Goal: Task Accomplishment & Management: Manage account settings

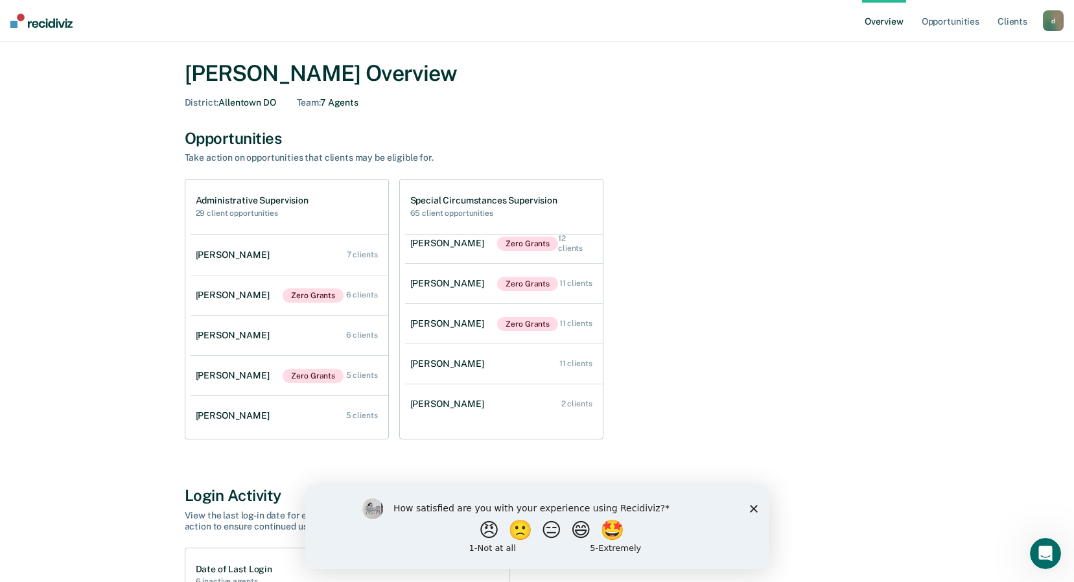
scroll to position [53, 0]
click at [504, 401] on link "[PERSON_NAME] 2 clients" at bounding box center [504, 403] width 198 height 37
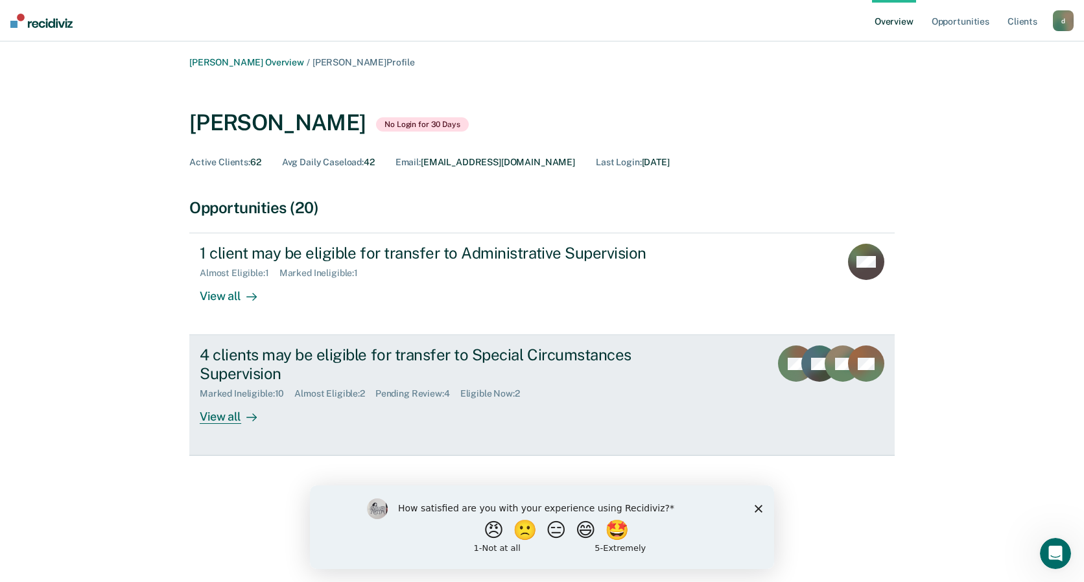
click at [423, 396] on div "Pending Review : 4" at bounding box center [417, 393] width 85 height 11
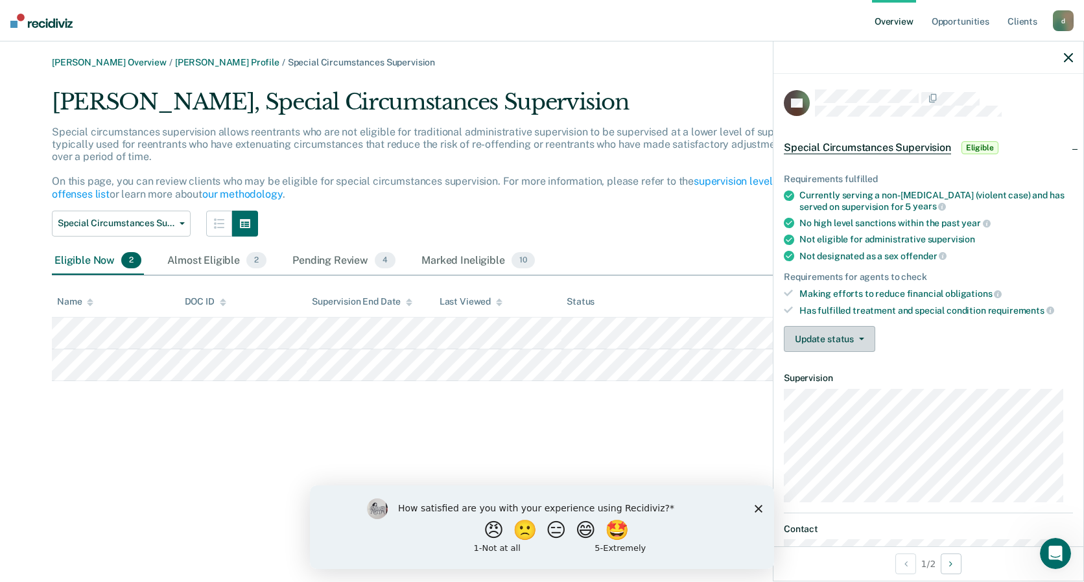
click at [855, 335] on button "Update status" at bounding box center [829, 339] width 91 height 26
click at [978, 333] on div "Update status [PERSON_NAME] Review Mark Ineligible" at bounding box center [928, 339] width 289 height 26
click at [978, 149] on span "Eligible" at bounding box center [980, 147] width 37 height 13
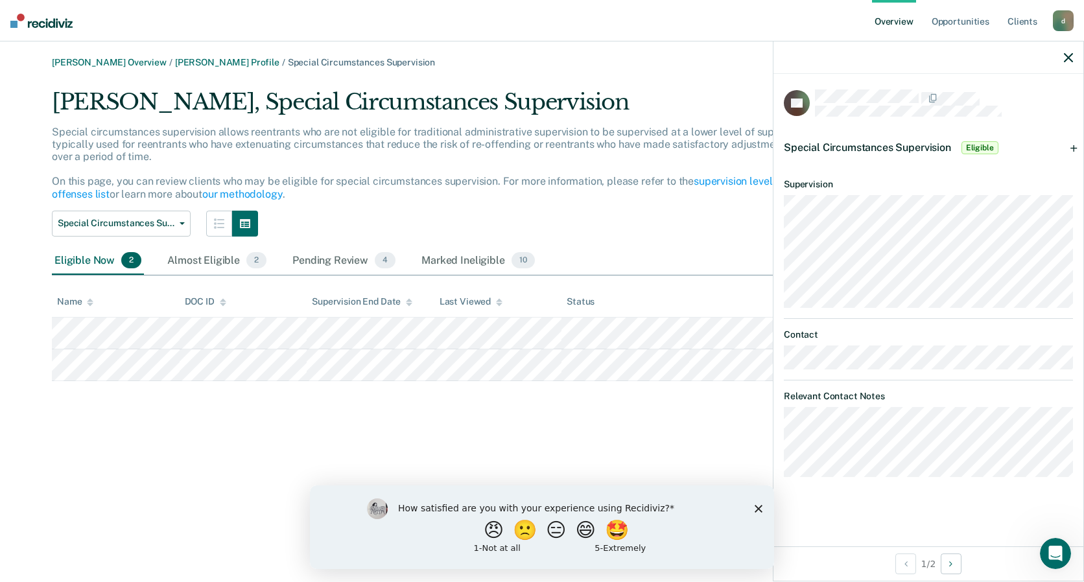
click at [978, 149] on span "Eligible" at bounding box center [980, 147] width 37 height 13
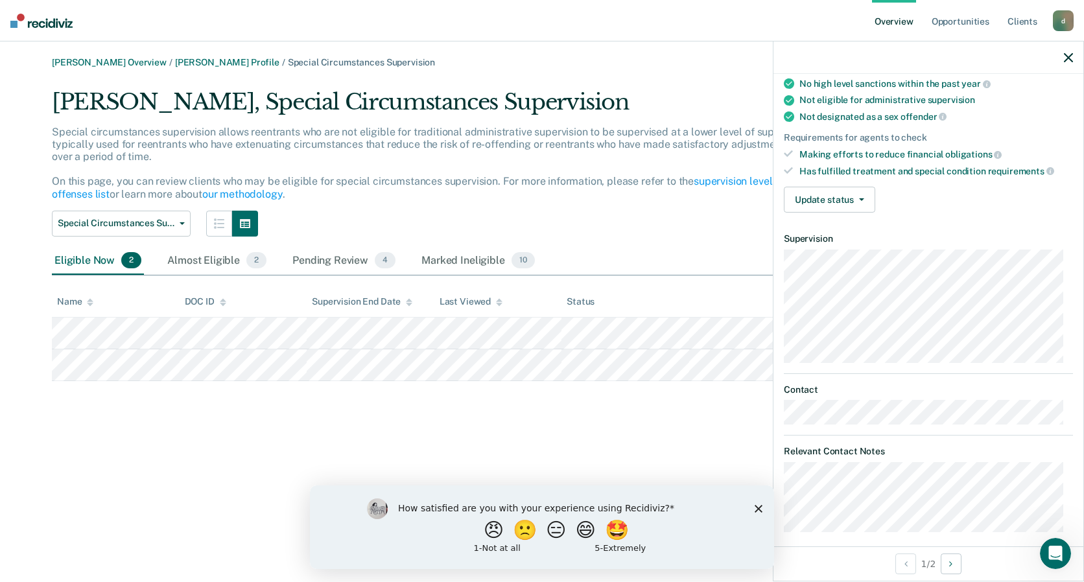
scroll to position [150, 0]
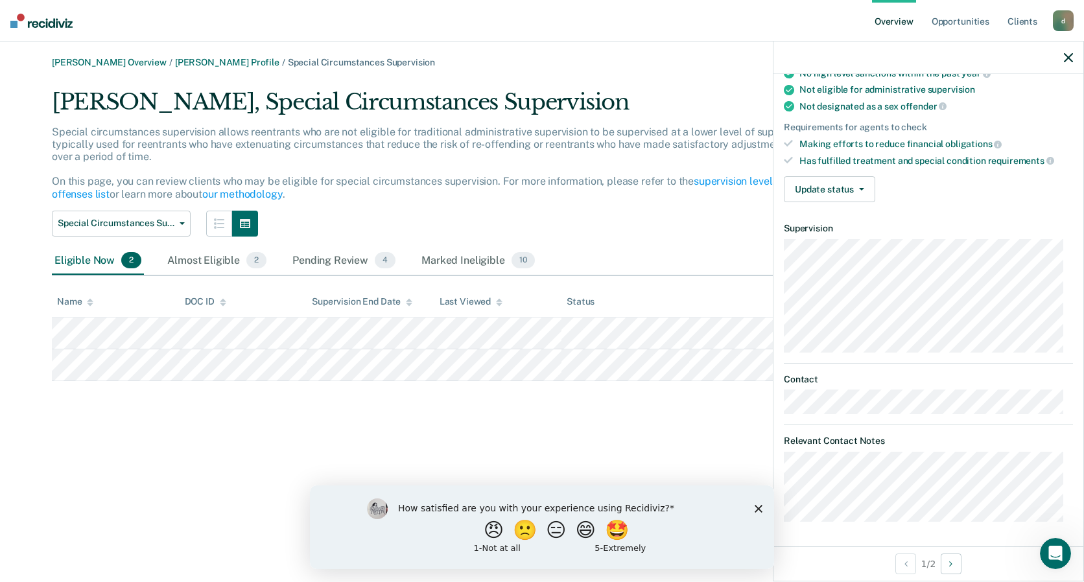
click at [1083, 541] on div "CP Special Circumstances Supervision Eligible Requirements fulfilled Currently …" at bounding box center [928, 311] width 311 height 541
drag, startPoint x: 1083, startPoint y: 541, endPoint x: 947, endPoint y: 569, distance: 138.9
click at [947, 569] on button "Next Opportunity" at bounding box center [951, 564] width 21 height 21
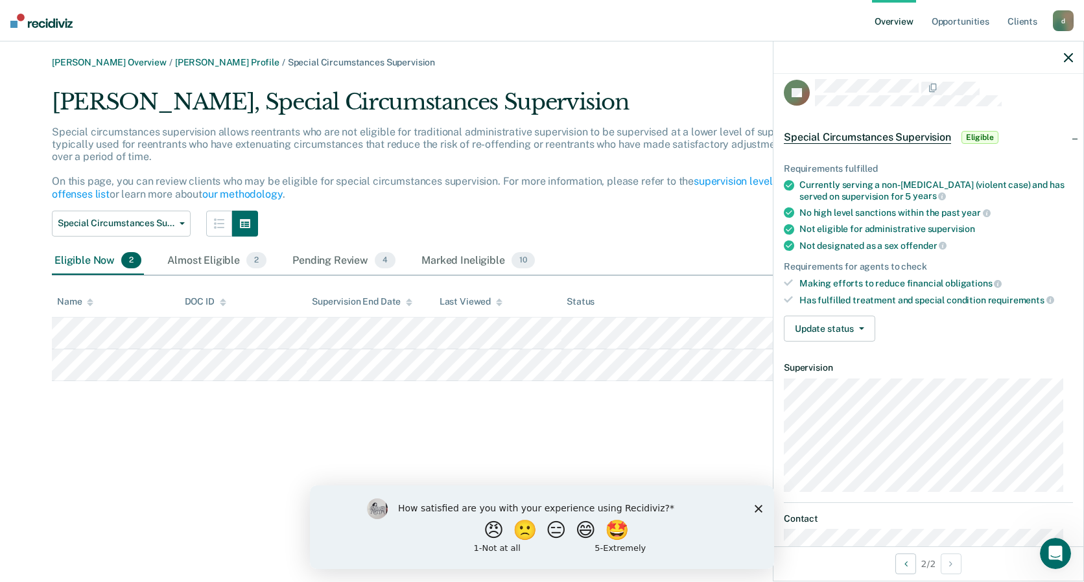
scroll to position [0, 0]
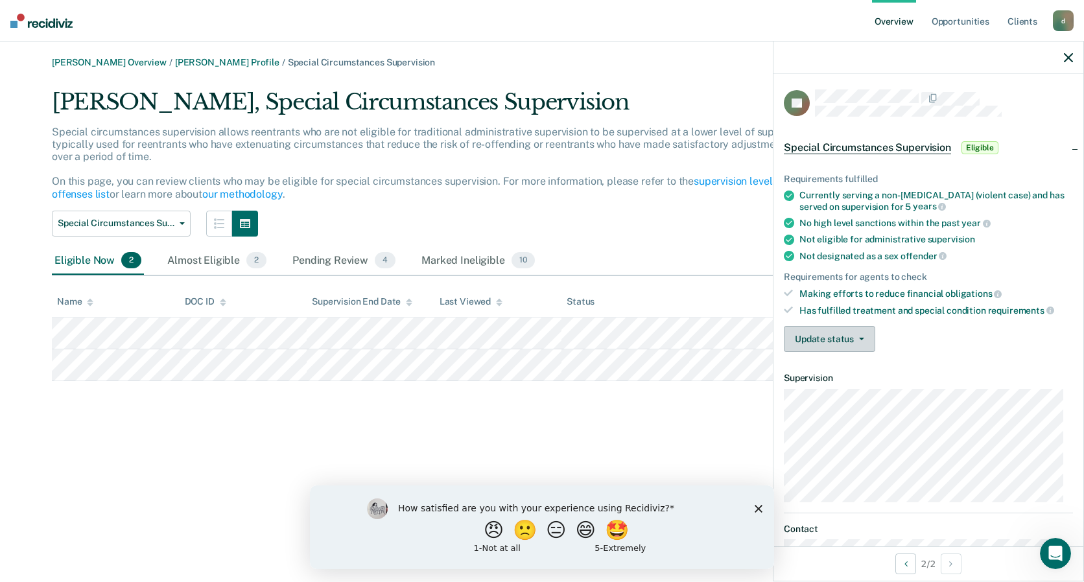
click at [860, 339] on icon "button" at bounding box center [861, 339] width 5 height 3
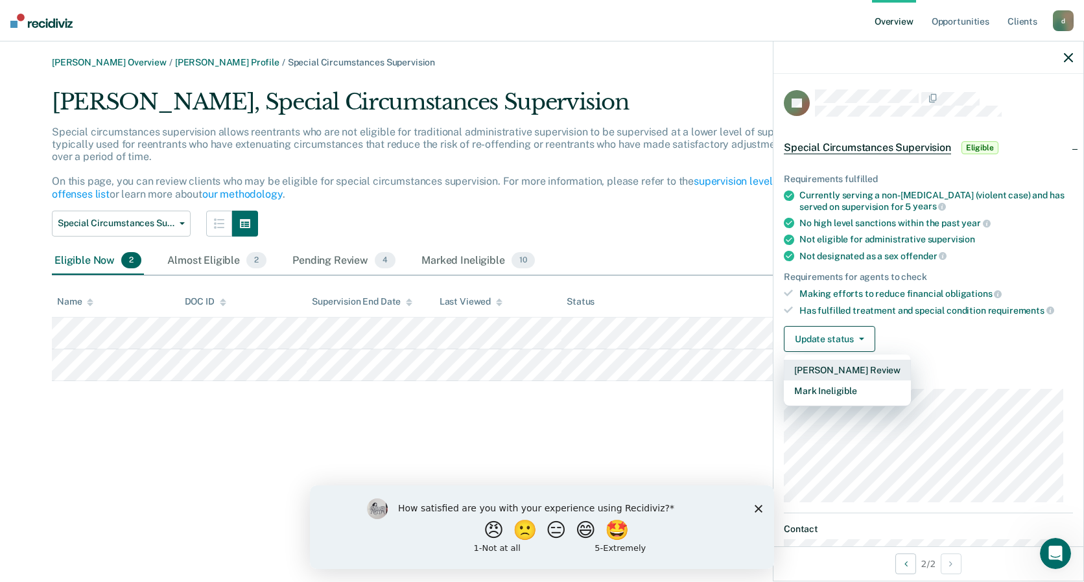
click at [860, 373] on button "[PERSON_NAME] Review" at bounding box center [847, 370] width 127 height 21
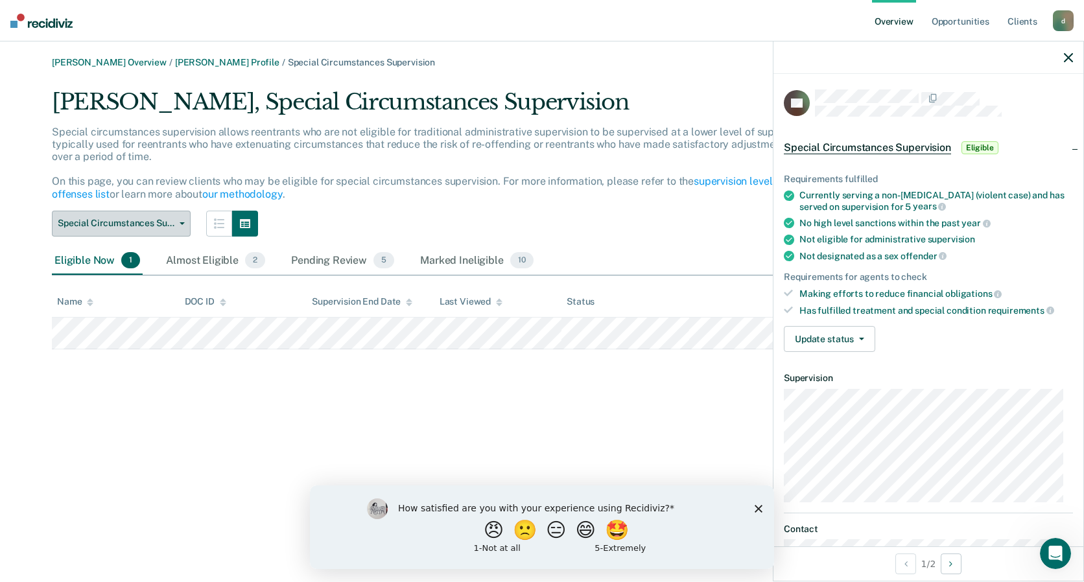
click at [164, 218] on span "Special Circumstances Supervision" at bounding box center [116, 223] width 117 height 11
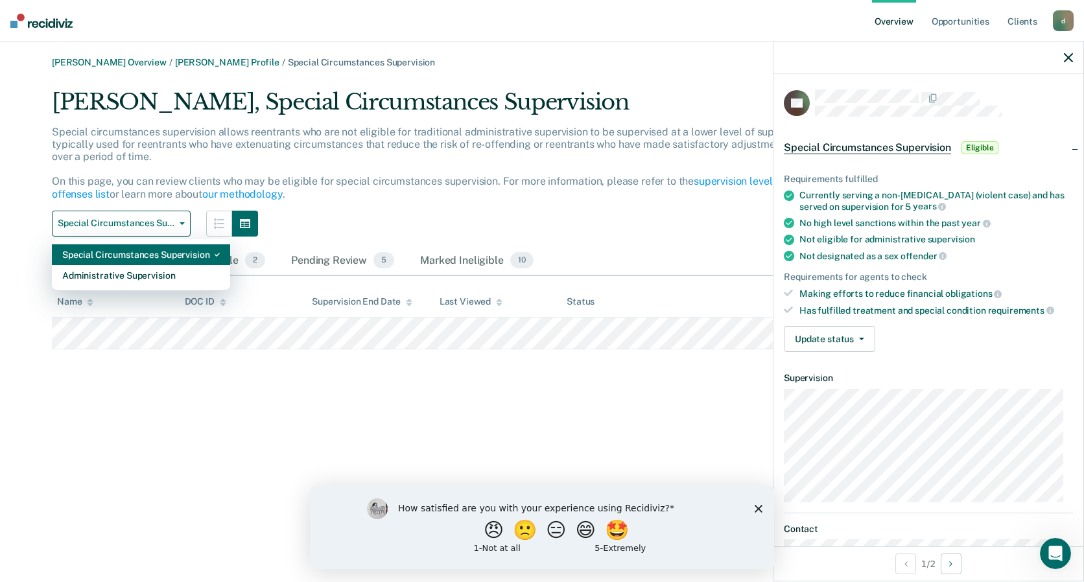
click at [207, 257] on div "Special Circumstances Supervision" at bounding box center [141, 254] width 158 height 21
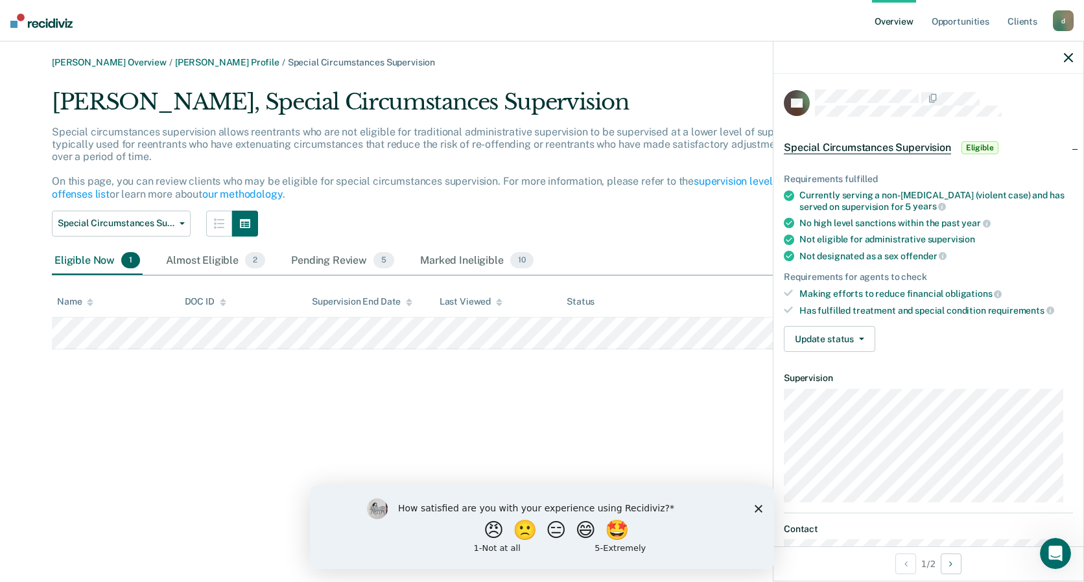
click at [128, 263] on span "1" at bounding box center [130, 260] width 19 height 17
click at [378, 264] on span "5" at bounding box center [383, 260] width 21 height 17
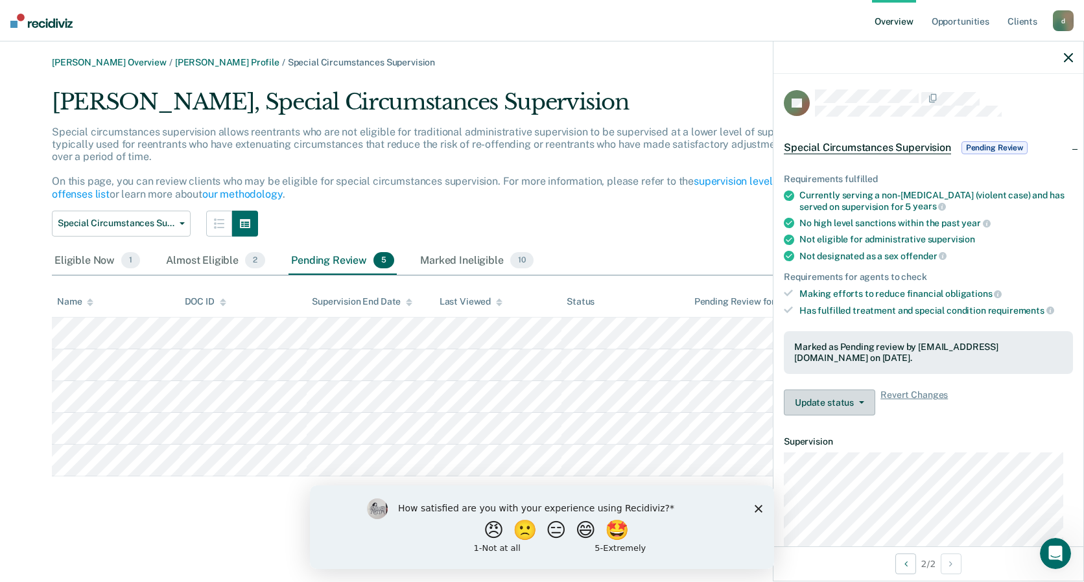
click at [858, 403] on button "Update status" at bounding box center [829, 403] width 91 height 26
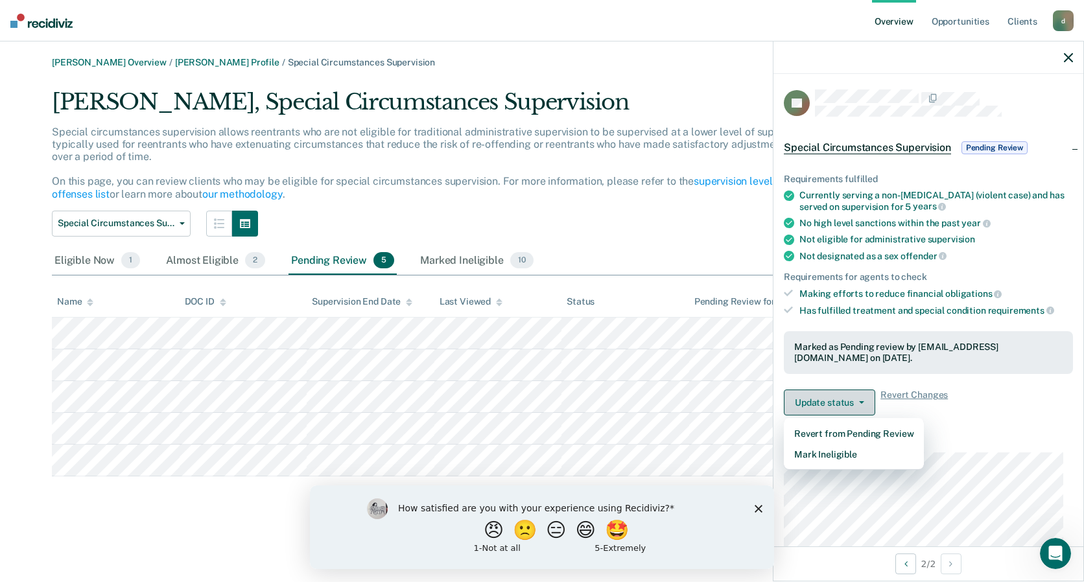
click at [858, 403] on button "Update status" at bounding box center [829, 403] width 91 height 26
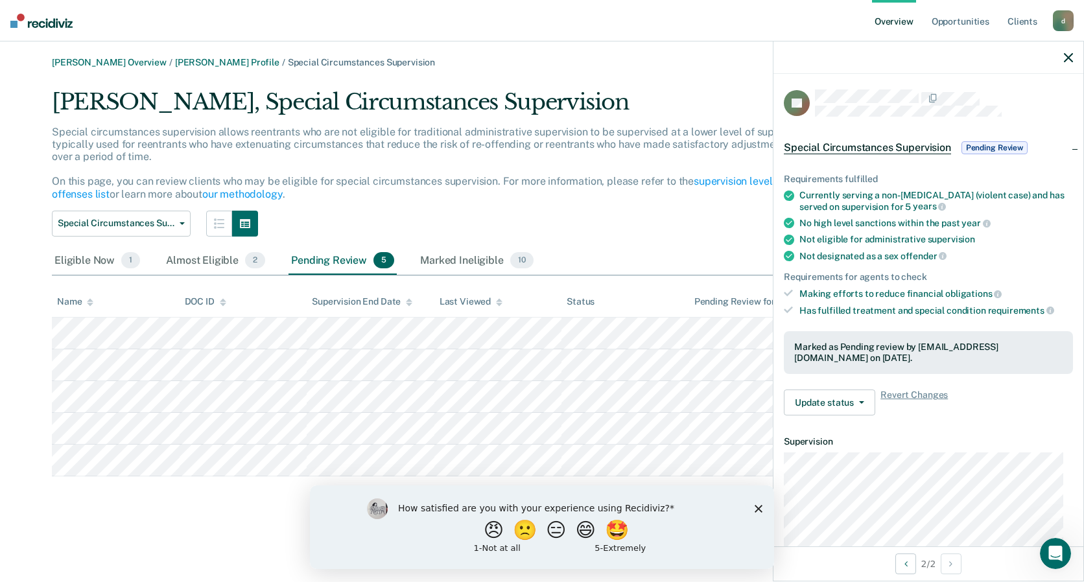
click at [1019, 144] on span "Pending Review" at bounding box center [995, 147] width 66 height 13
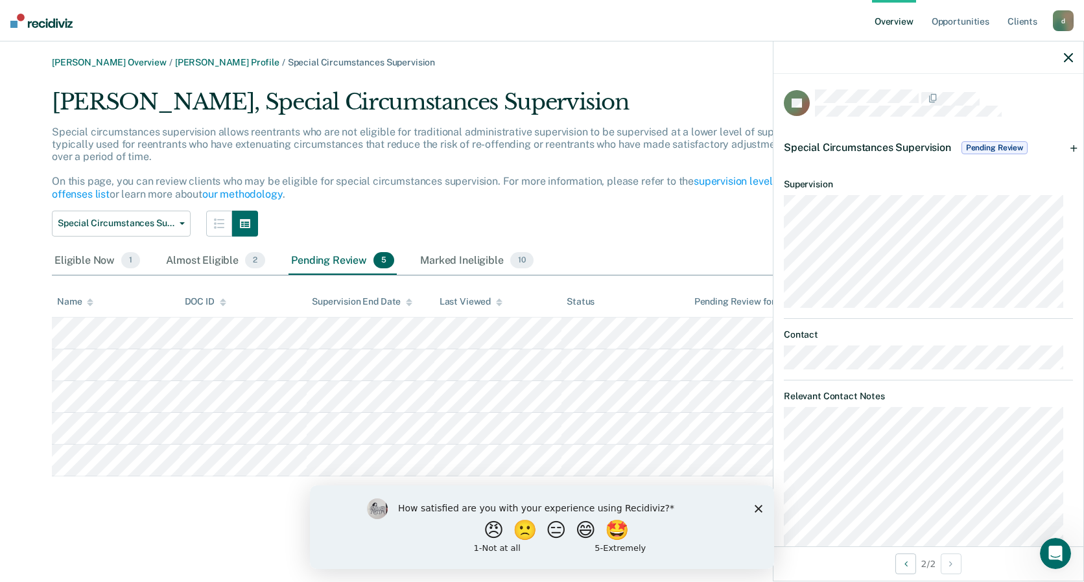
click at [1065, 145] on div "Special Circumstances Supervision Pending Review" at bounding box center [929, 147] width 310 height 41
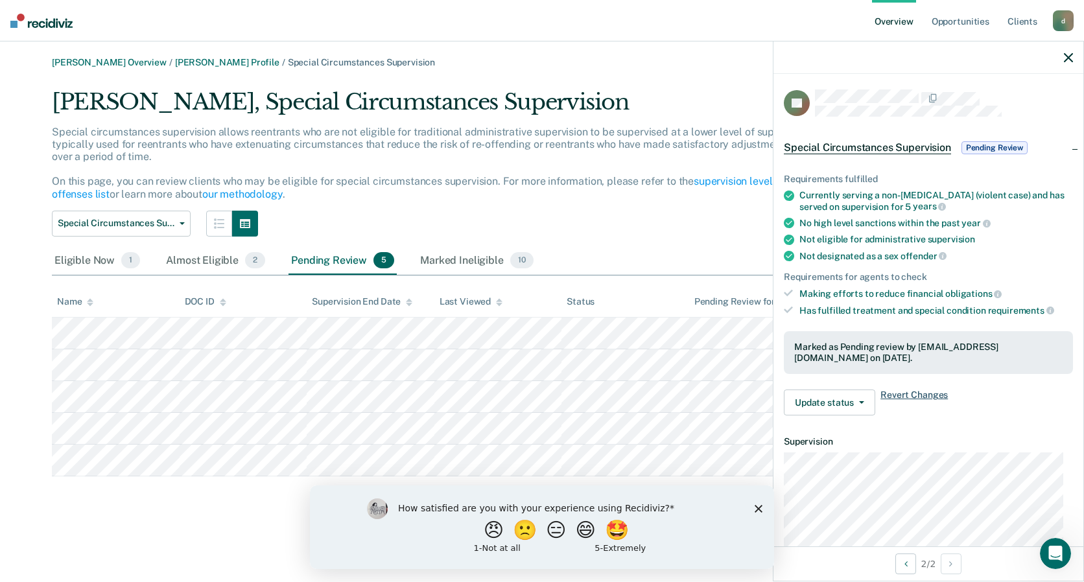
click at [902, 390] on span "Revert Changes" at bounding box center [914, 403] width 67 height 26
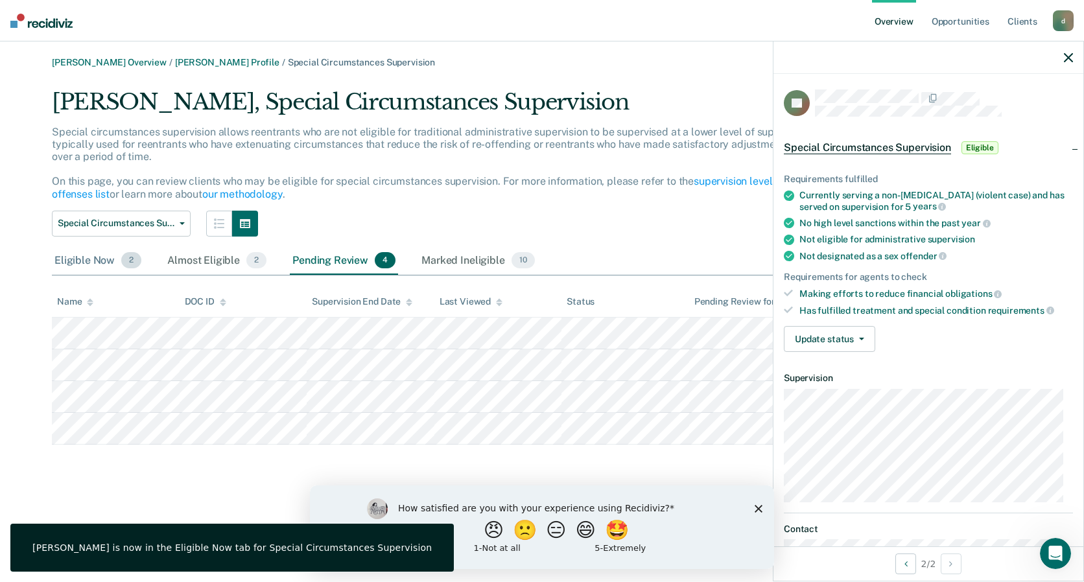
click at [128, 268] on span "2" at bounding box center [131, 260] width 20 height 17
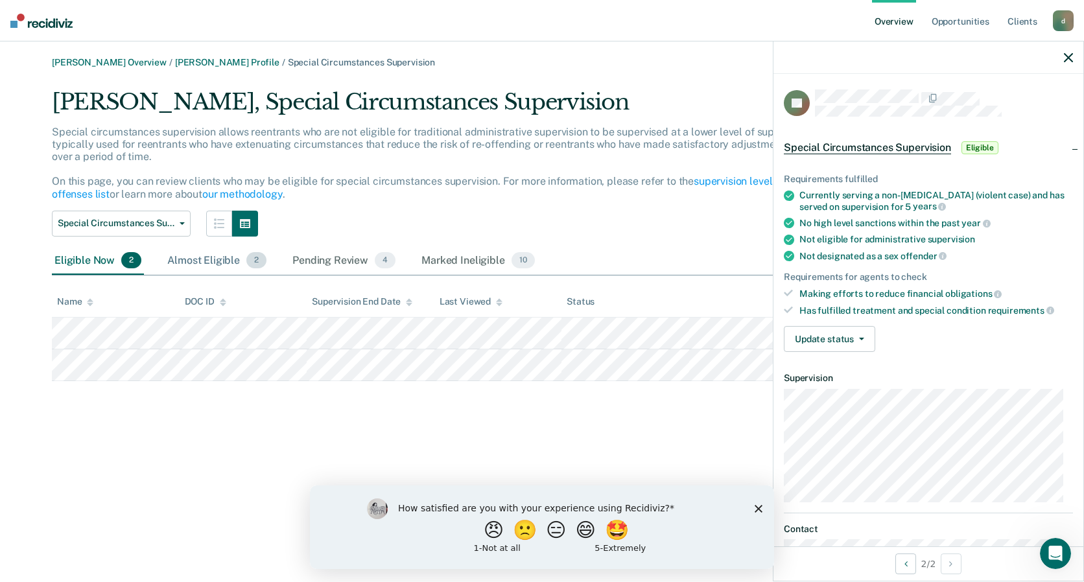
click at [259, 263] on span "2" at bounding box center [256, 260] width 20 height 17
click at [384, 261] on span "4" at bounding box center [385, 260] width 21 height 17
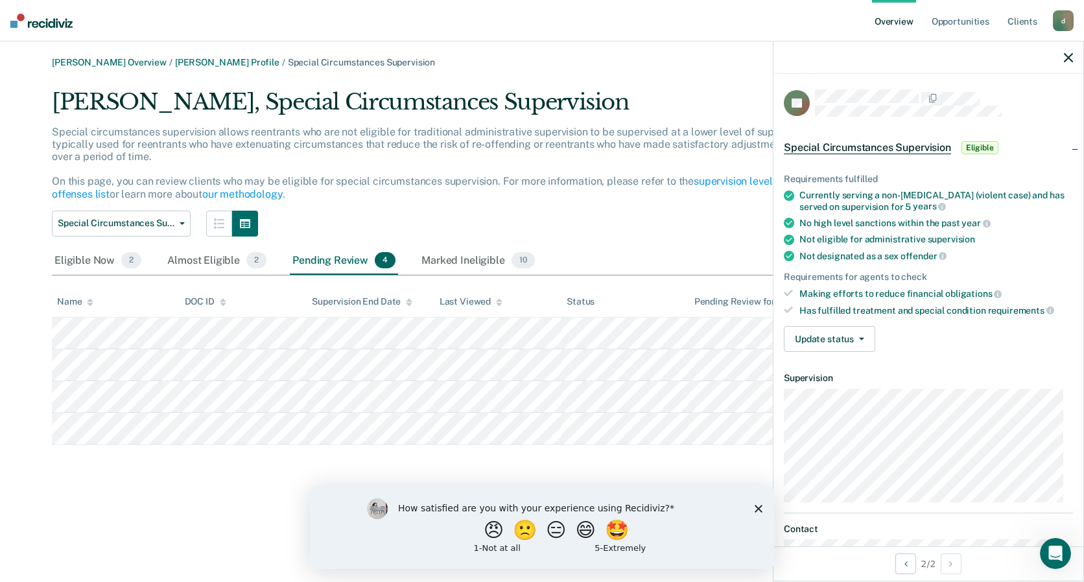
click at [387, 264] on span "4" at bounding box center [385, 260] width 21 height 17
